Goal: Subscribe to service/newsletter

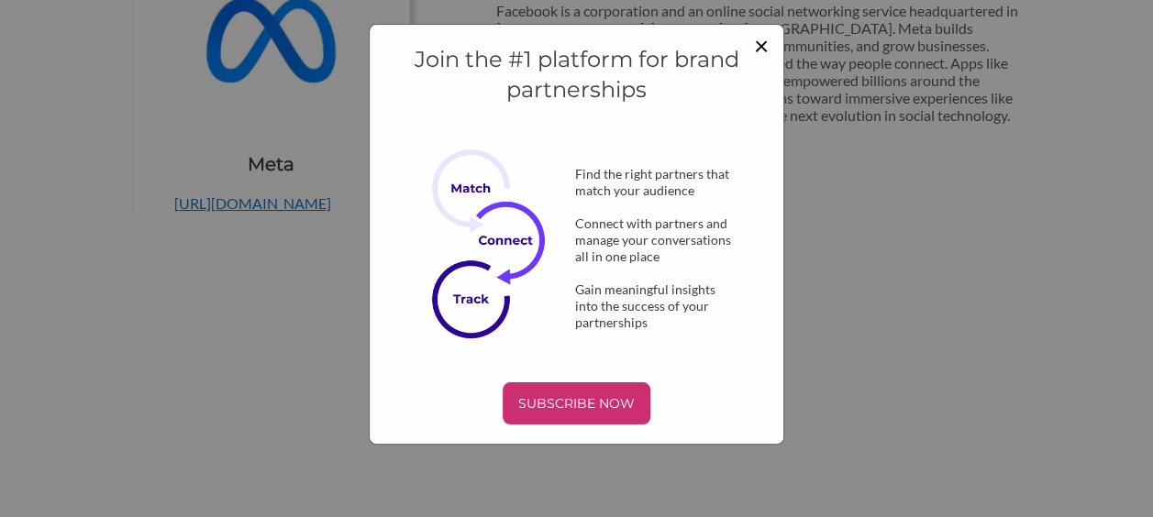
click at [768, 39] on span "×" at bounding box center [761, 44] width 15 height 31
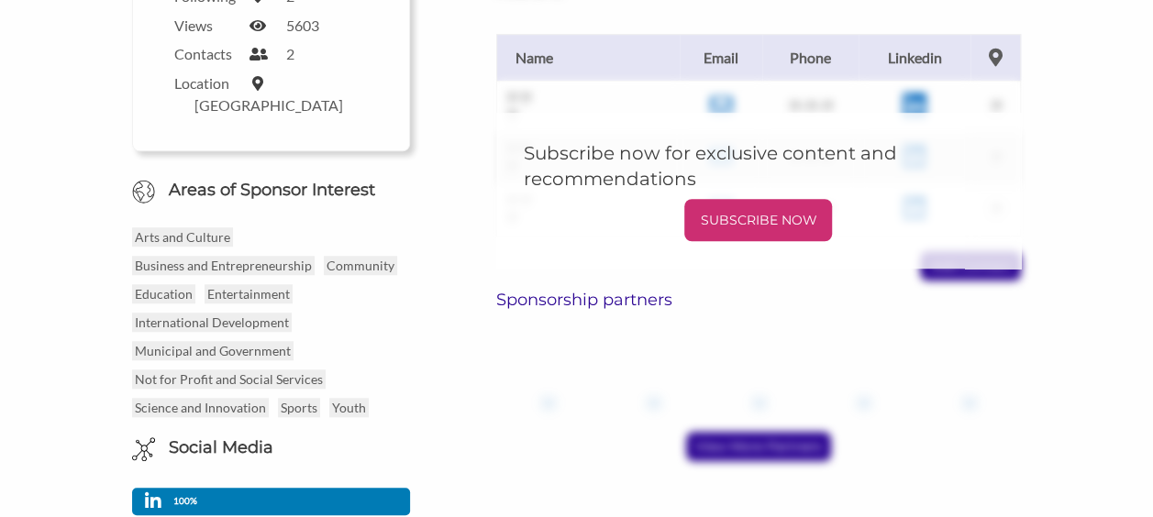
scroll to position [535, 0]
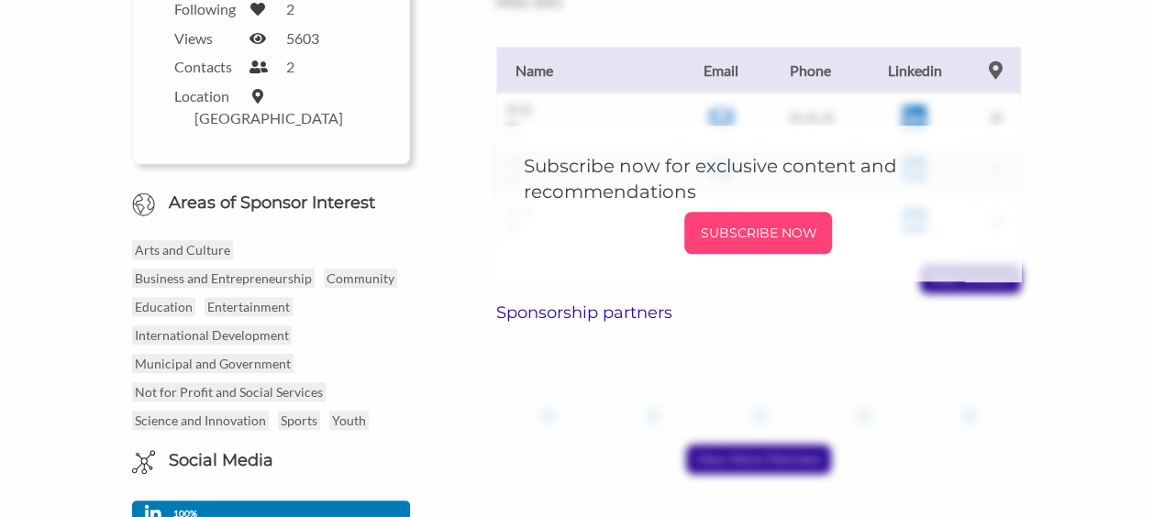
click at [716, 219] on p "SUBSCRIBE NOW" at bounding box center [758, 233] width 133 height 28
